Goal: Task Accomplishment & Management: Use online tool/utility

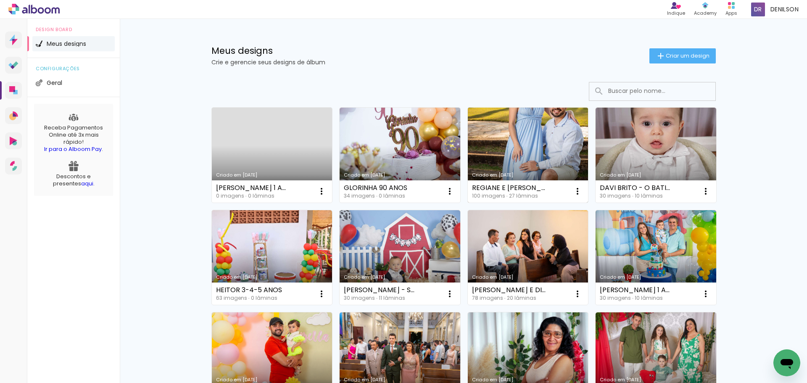
click at [515, 149] on link "Criado em [DATE]" at bounding box center [528, 155] width 121 height 95
